Goal: Check status: Check status

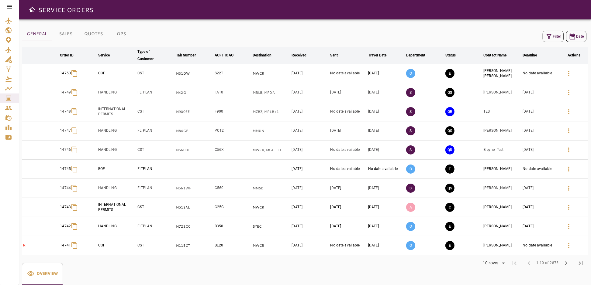
click at [8, 7] on icon at bounding box center [9, 6] width 7 height 7
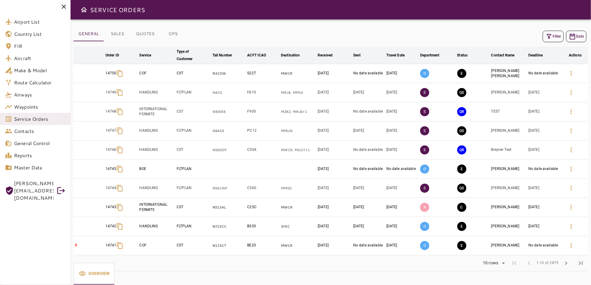
click at [65, 8] on icon at bounding box center [64, 7] width 4 height 4
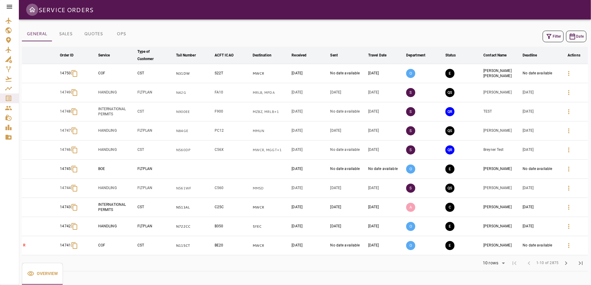
click at [29, 9] on icon "Open drawer" at bounding box center [32, 9] width 7 height 7
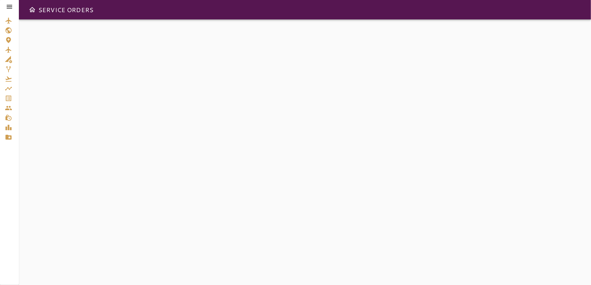
click at [7, 8] on icon at bounding box center [9, 6] width 7 height 7
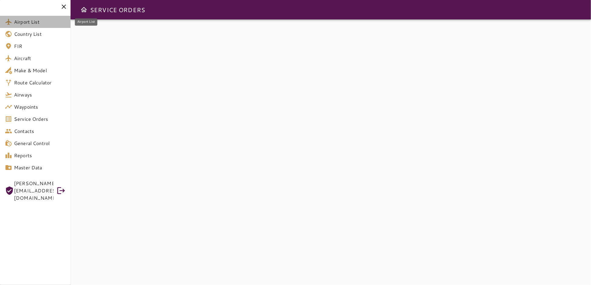
click at [29, 22] on span "Airport List" at bounding box center [40, 21] width 52 height 7
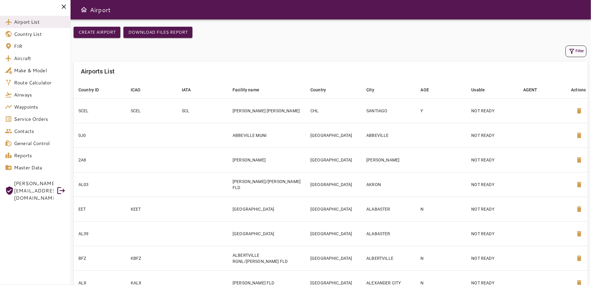
click at [237, 39] on div "Create airport Download Files Report" at bounding box center [331, 35] width 514 height 17
click at [65, 9] on icon at bounding box center [64, 7] width 4 height 4
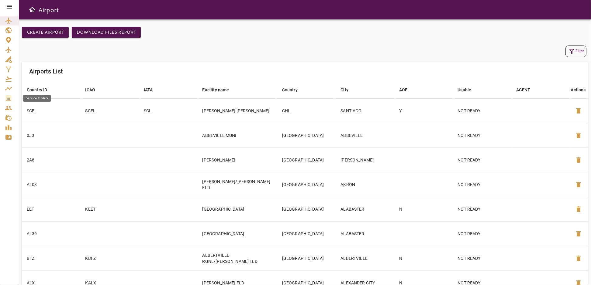
click at [11, 98] on icon "Service Orders" at bounding box center [8, 98] width 7 height 7
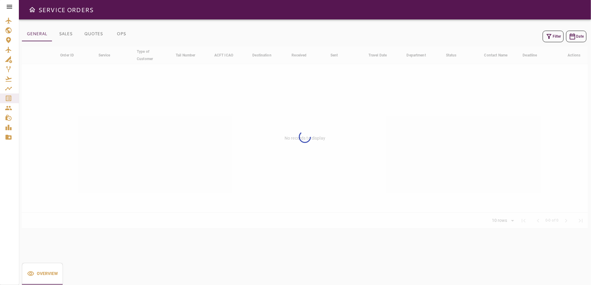
click at [553, 39] on button "Filter" at bounding box center [553, 37] width 21 height 12
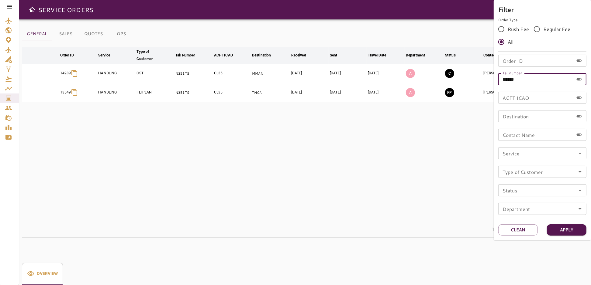
drag, startPoint x: 526, startPoint y: 79, endPoint x: 488, endPoint y: 80, distance: 38.3
click at [488, 80] on div "Filter Order Type Rush Fee Regular Fee All Order ID Order ID Tail number ******…" at bounding box center [295, 142] width 591 height 285
click at [521, 57] on input "Order ID" at bounding box center [535, 61] width 75 height 12
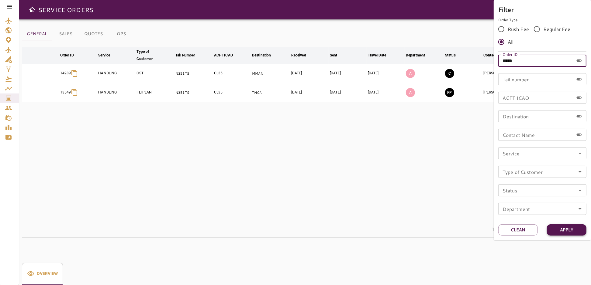
type input "*****"
click at [566, 228] on button "Apply" at bounding box center [567, 230] width 40 height 11
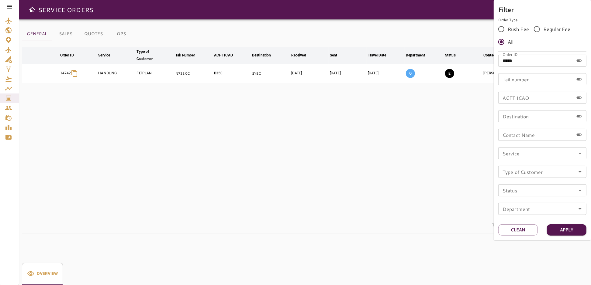
click at [436, 185] on div at bounding box center [295, 142] width 591 height 285
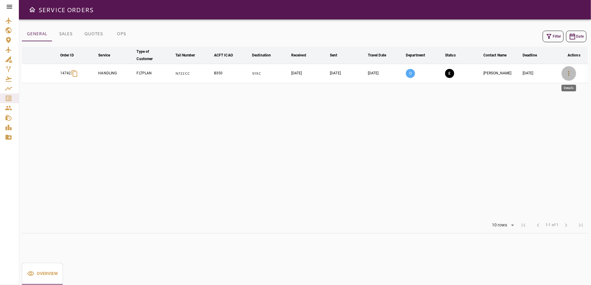
click at [565, 73] on icon "button" at bounding box center [568, 73] width 7 height 7
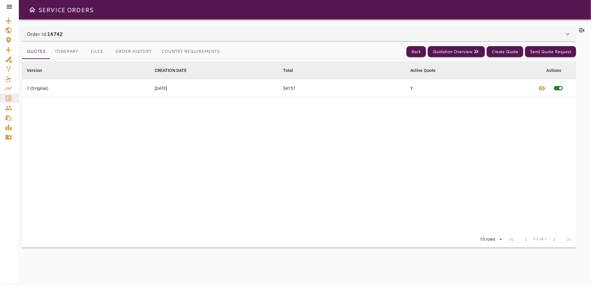
click at [582, 29] on icon at bounding box center [581, 30] width 7 height 7
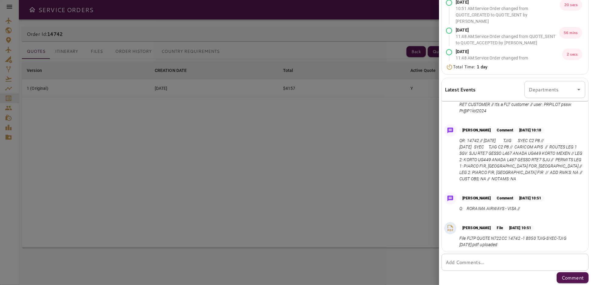
scroll to position [52, 0]
